Goal: Find specific page/section: Find specific page/section

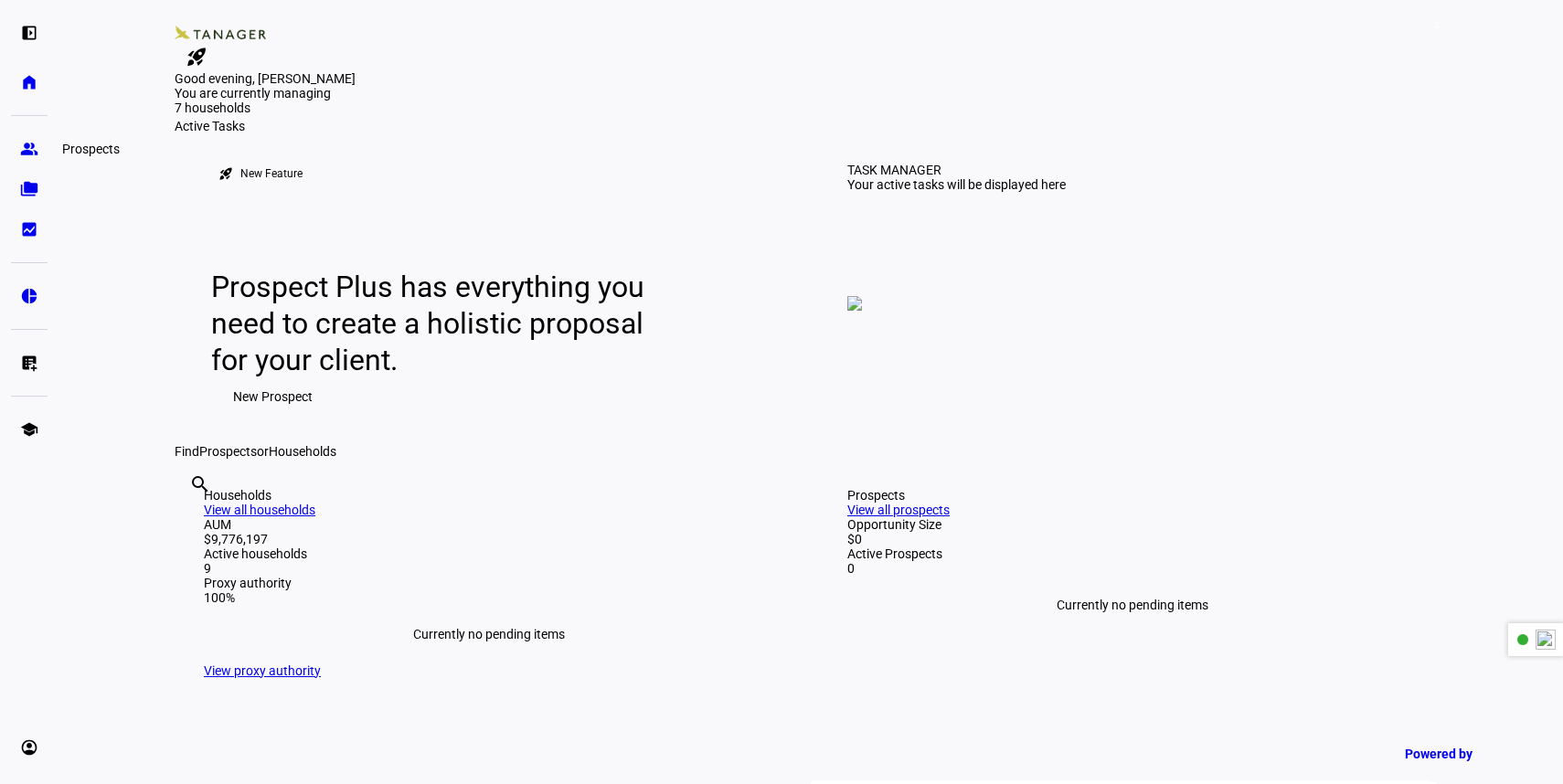
click at [31, 150] on eth-mat-symbol "group" at bounding box center [29, 149] width 19 height 19
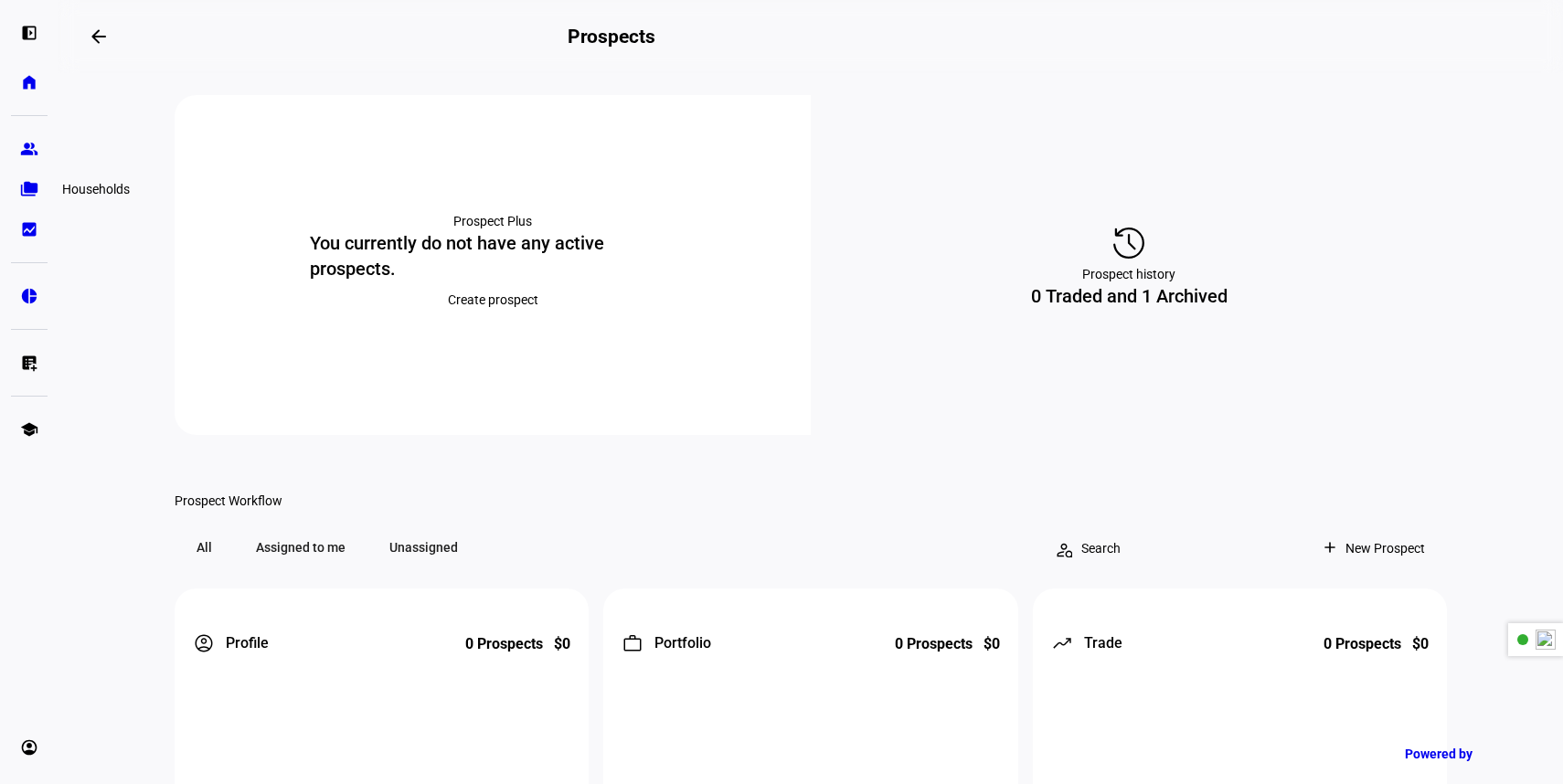
click at [28, 184] on eth-mat-symbol "folder_copy" at bounding box center [29, 189] width 19 height 19
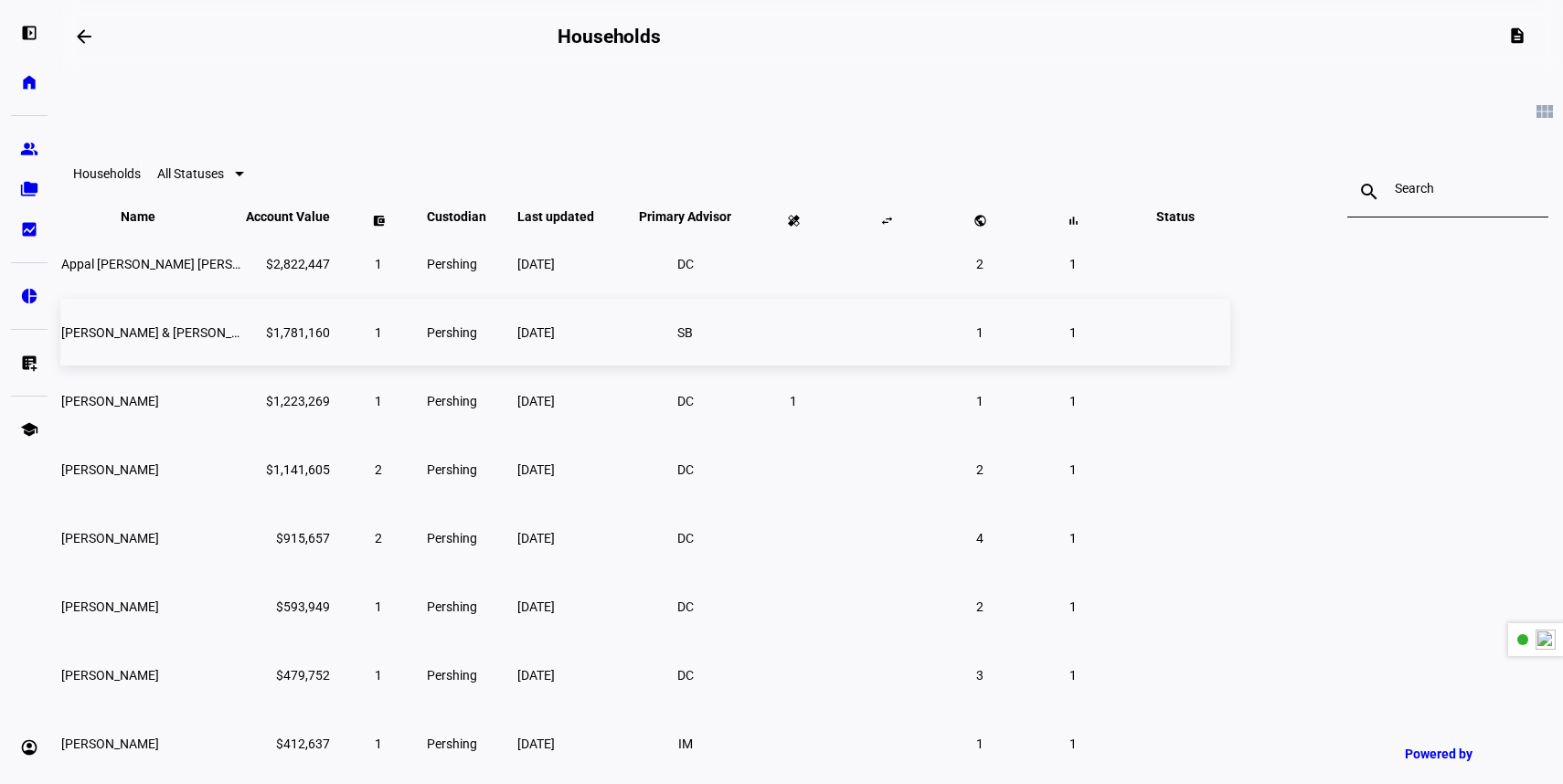
click at [243, 360] on td "[PERSON_NAME] & [PERSON_NAME]" at bounding box center [152, 332] width 183 height 67
